Goal: Check status

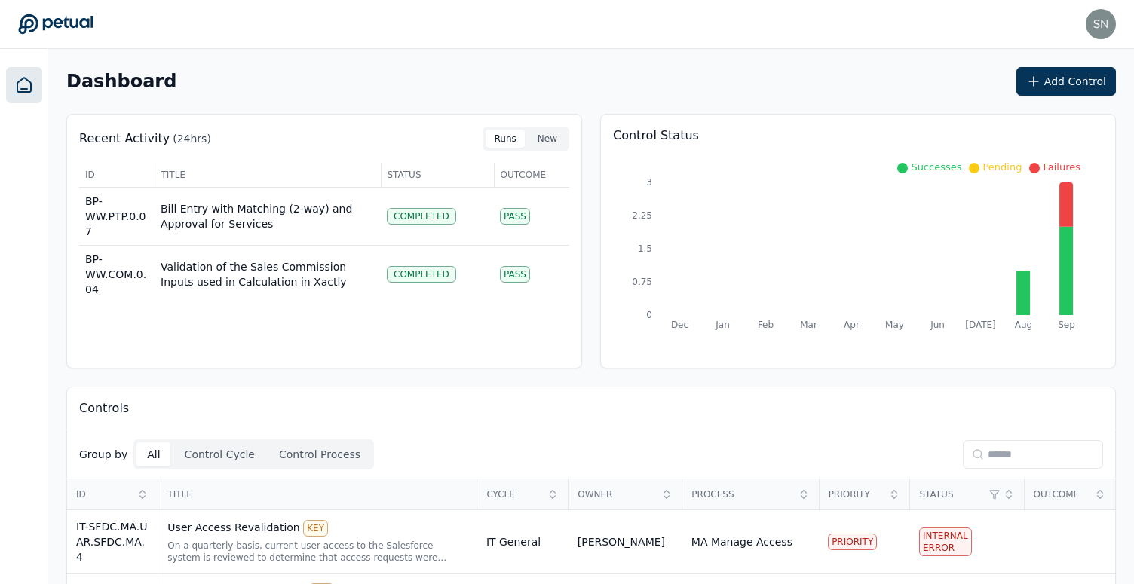
scroll to position [219, 0]
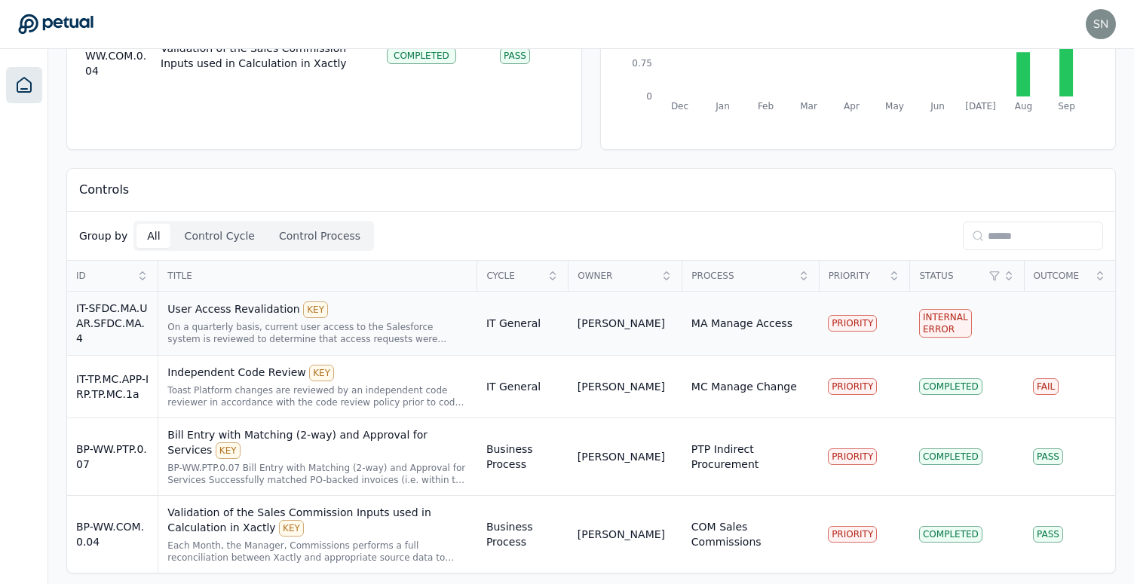
click at [382, 323] on div "On a quarterly basis, current user access to the Salesforce system is reviewed …" at bounding box center [317, 333] width 301 height 24
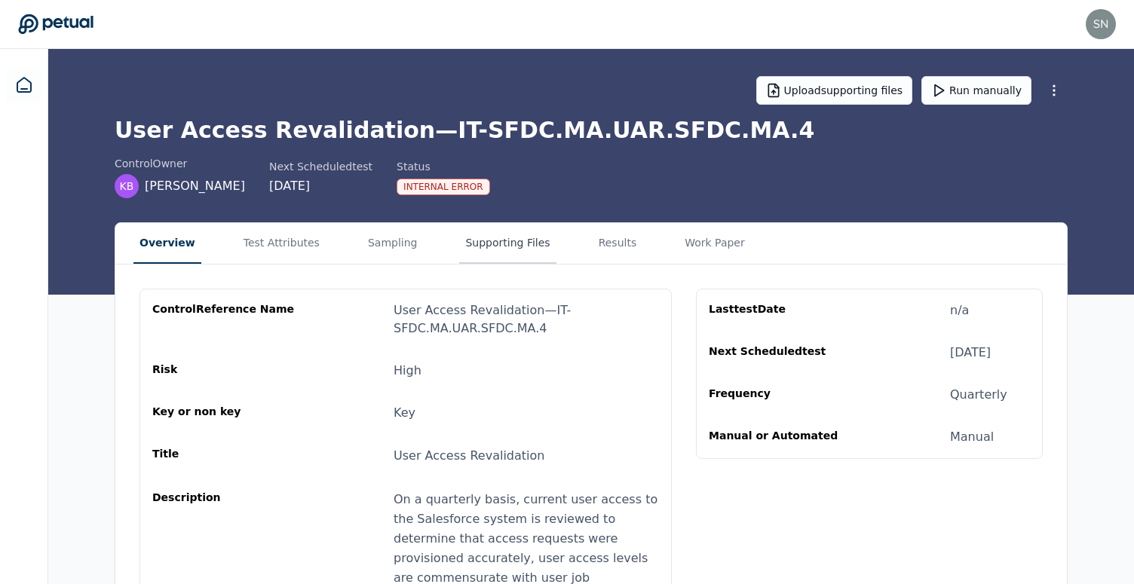
click at [482, 251] on button "Supporting Files" at bounding box center [507, 243] width 96 height 41
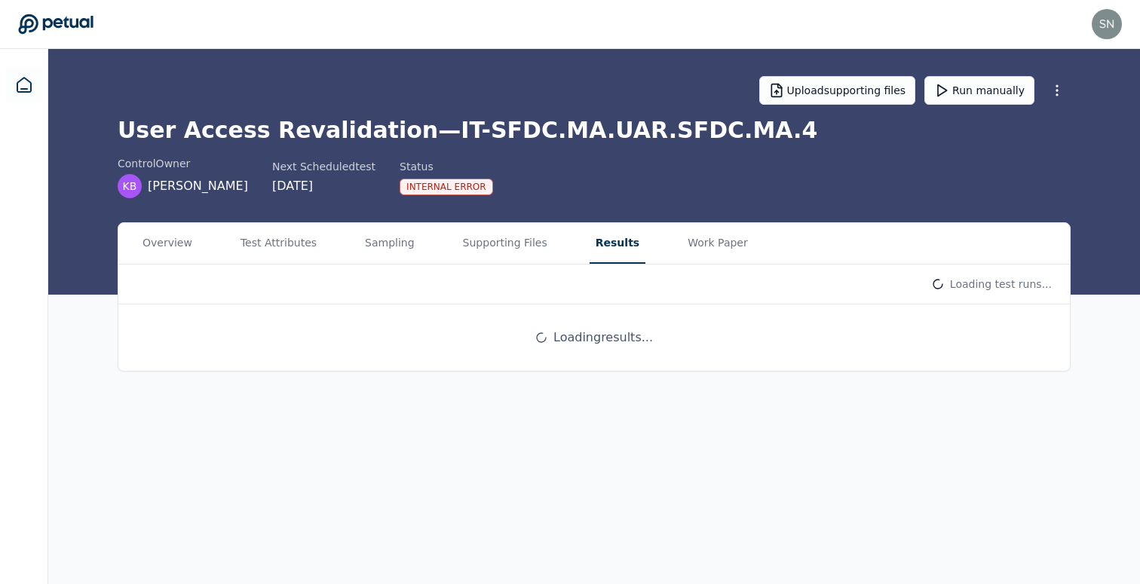
click at [590, 244] on button "Results" at bounding box center [618, 243] width 56 height 41
click at [965, 285] on html "[EMAIL_ADDRESS] [EMAIL_ADDRESS] Sign out Upload supporting files Run manually U…" at bounding box center [570, 292] width 1140 height 584
